Goal: Find contact information: Find contact information

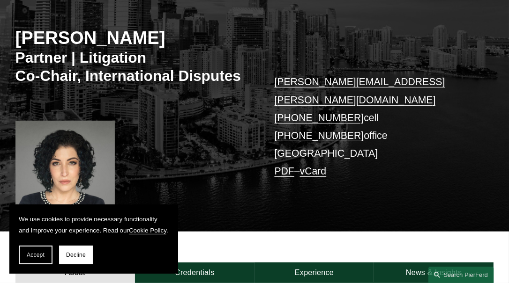
scroll to position [116, 0]
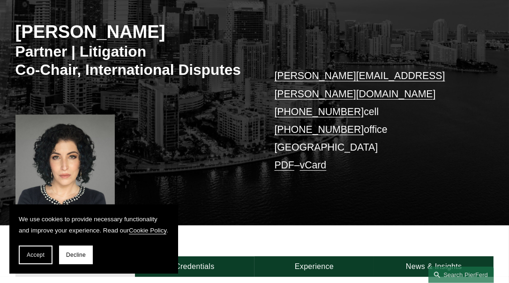
click at [72, 253] on span "Decline" at bounding box center [76, 255] width 20 height 7
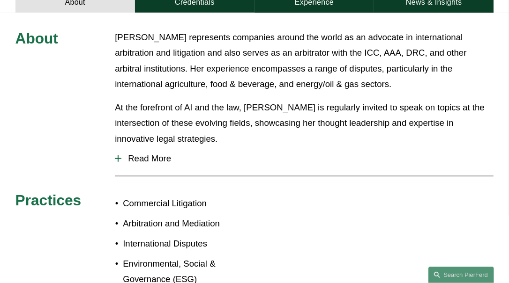
scroll to position [374, 0]
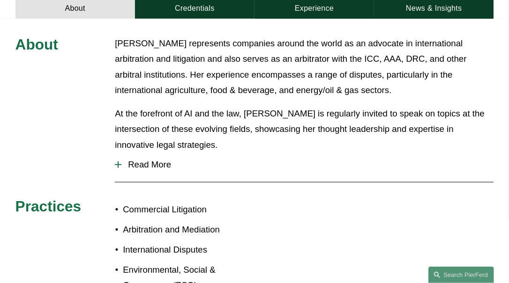
click at [117, 164] on div at bounding box center [118, 164] width 7 height 1
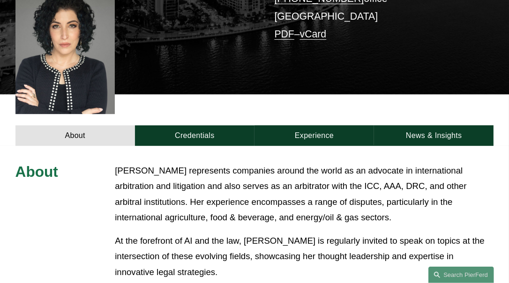
scroll to position [244, 0]
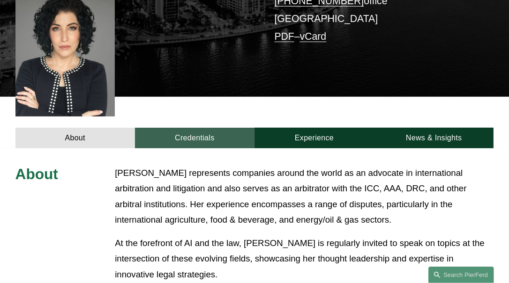
click at [191, 128] on link "Credentials" at bounding box center [194, 138] width 119 height 21
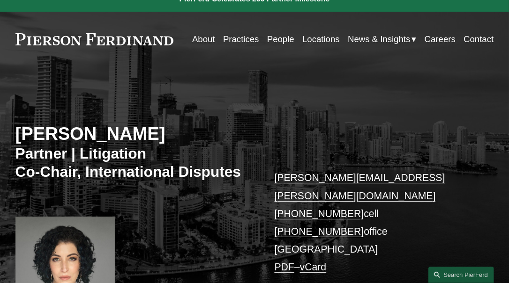
scroll to position [0, 0]
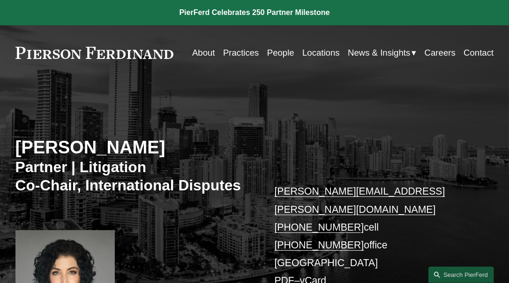
click at [315, 275] on link "vCard" at bounding box center [313, 280] width 27 height 11
click at [198, 53] on link "About" at bounding box center [203, 52] width 23 height 17
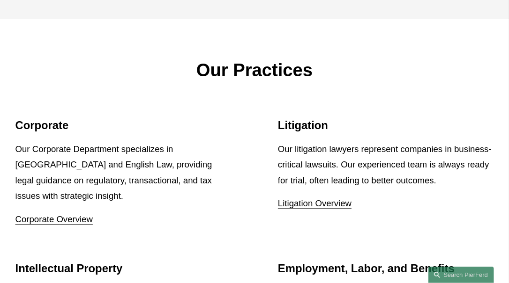
scroll to position [951, 0]
